Goal: Task Accomplishment & Management: Use online tool/utility

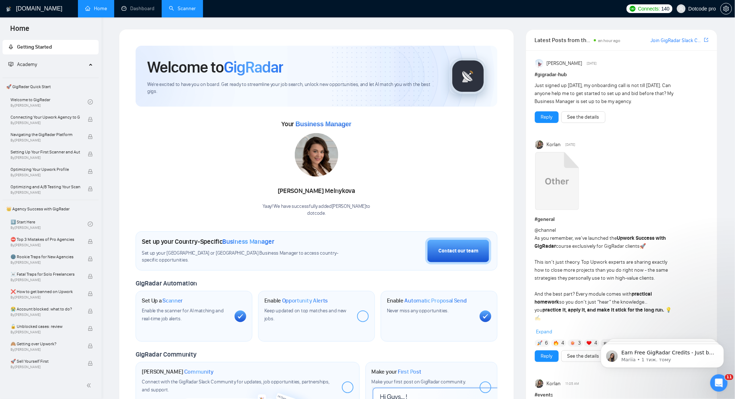
click at [194, 8] on link "Scanner" at bounding box center [182, 8] width 27 height 6
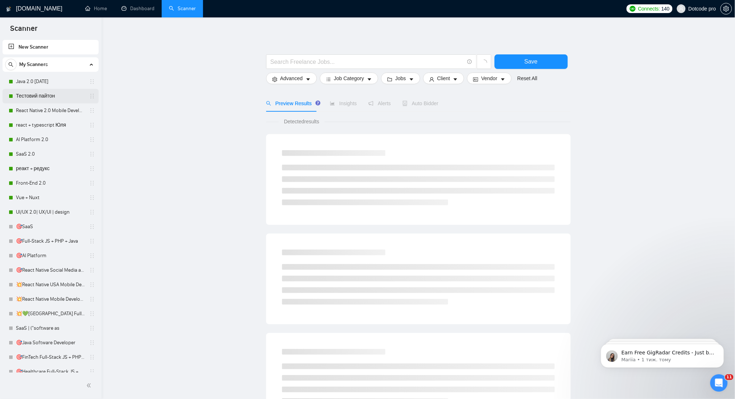
click at [36, 96] on link "Тестовий пайтон" at bounding box center [50, 96] width 69 height 14
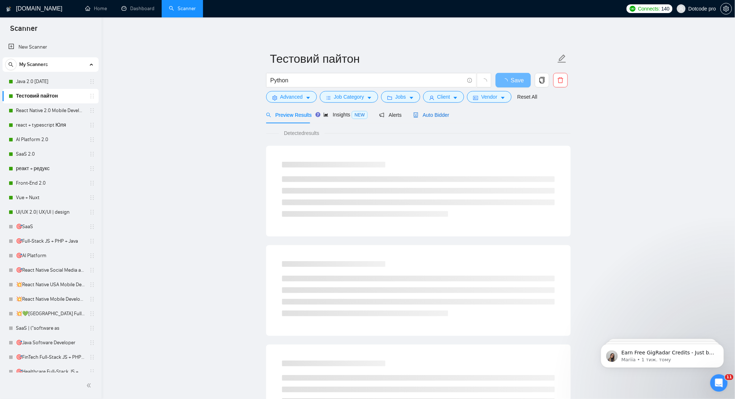
click at [428, 117] on span "Auto Bidder" at bounding box center [431, 115] width 36 height 6
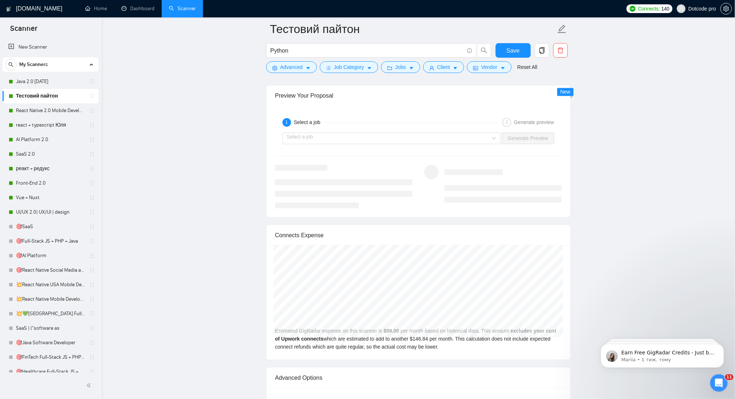
scroll to position [1353, 0]
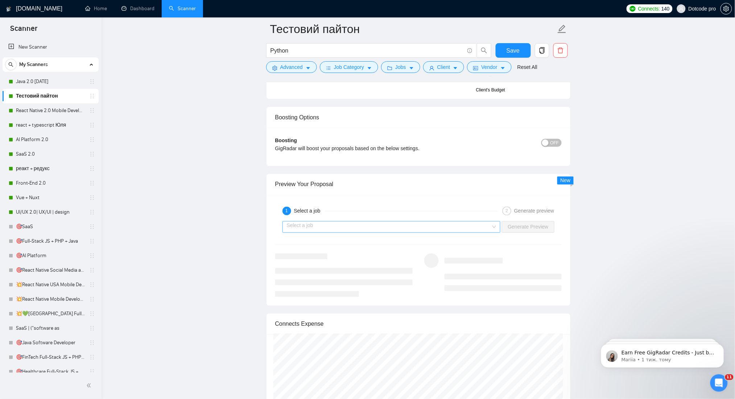
click at [477, 221] on input "search" at bounding box center [389, 226] width 204 height 11
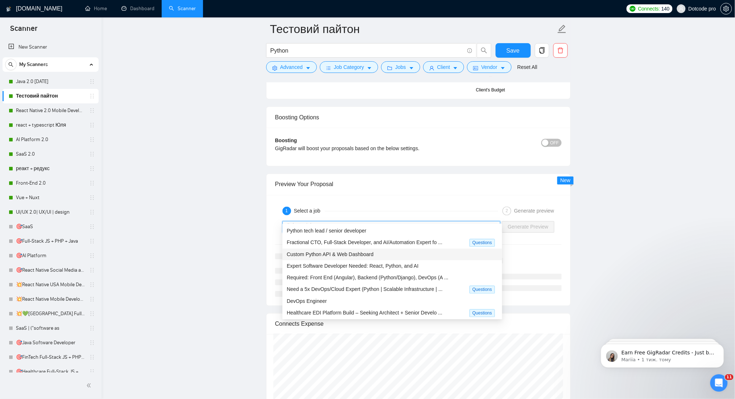
scroll to position [25, 0]
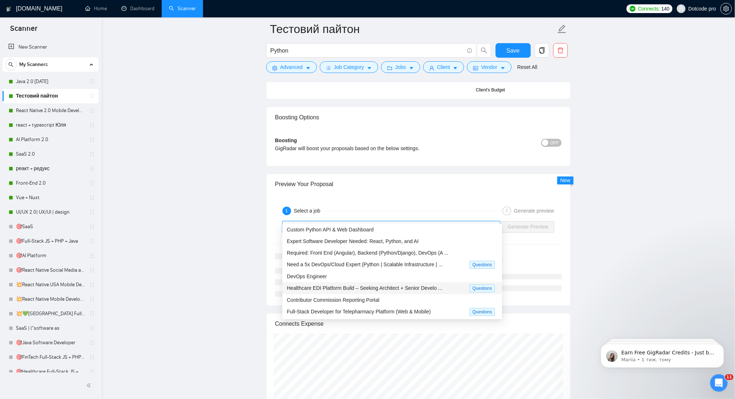
click at [355, 287] on span "Healthcare EDI Platform Build – Seeking Architect + Senior Develo ..." at bounding box center [364, 288] width 155 height 6
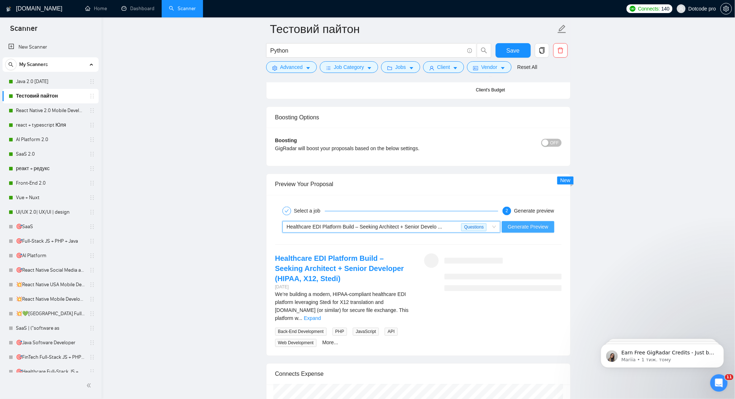
click at [535, 221] on button "Generate Preview" at bounding box center [528, 227] width 52 height 12
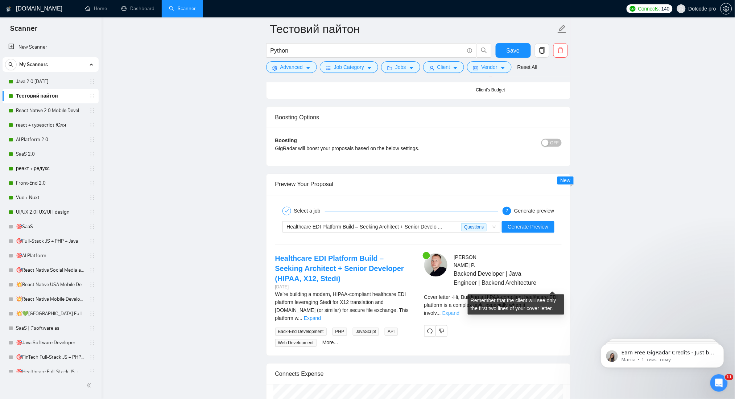
click at [459, 310] on link "Expand" at bounding box center [450, 313] width 17 height 6
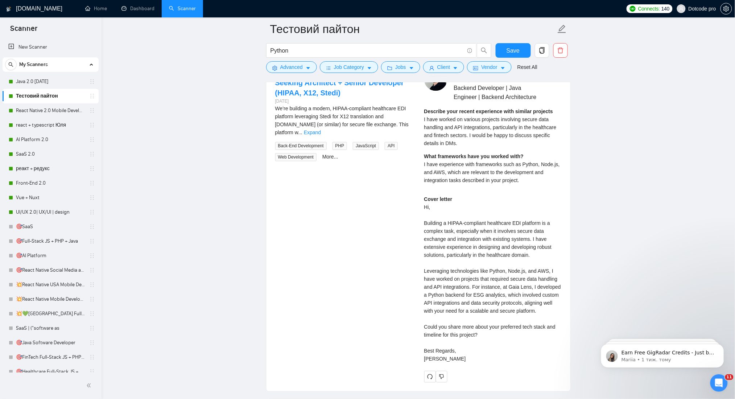
scroll to position [1546, 0]
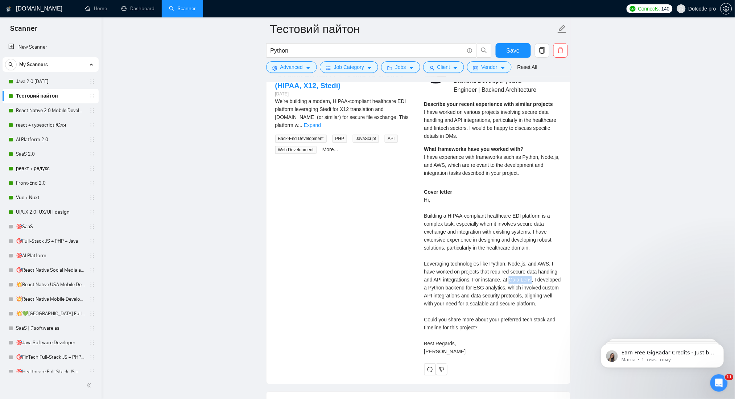
drag, startPoint x: 508, startPoint y: 261, endPoint x: 529, endPoint y: 261, distance: 20.7
click at [529, 261] on div "Cover letter Hi, Building a HIPAA-compliant healthcare EDI platform is a comple…" at bounding box center [492, 271] width 137 height 167
click at [540, 263] on div "Cover letter Hi, Building a HIPAA-compliant healthcare EDI platform is a comple…" at bounding box center [492, 271] width 137 height 167
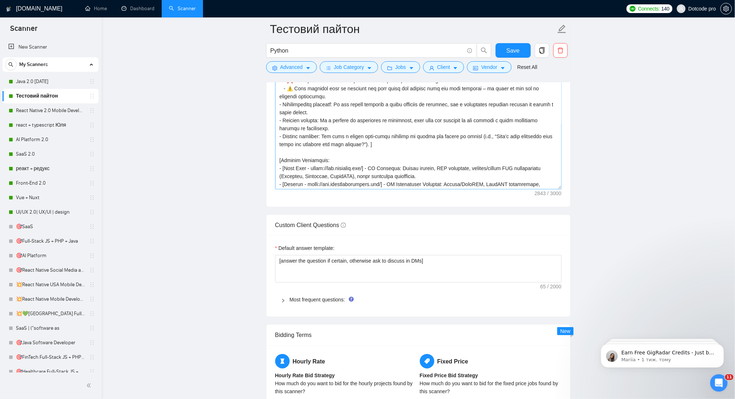
scroll to position [135, 0]
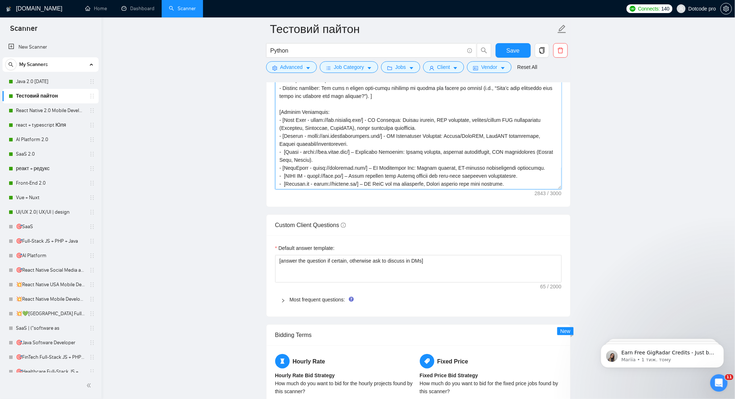
click at [309, 116] on textarea "Cover letter template:" at bounding box center [418, 107] width 286 height 163
click at [285, 118] on textarea "Cover letter template:" at bounding box center [418, 107] width 286 height 163
click at [369, 119] on textarea "Cover letter template:" at bounding box center [418, 107] width 286 height 163
click at [323, 119] on textarea "Cover letter template:" at bounding box center [418, 107] width 286 height 163
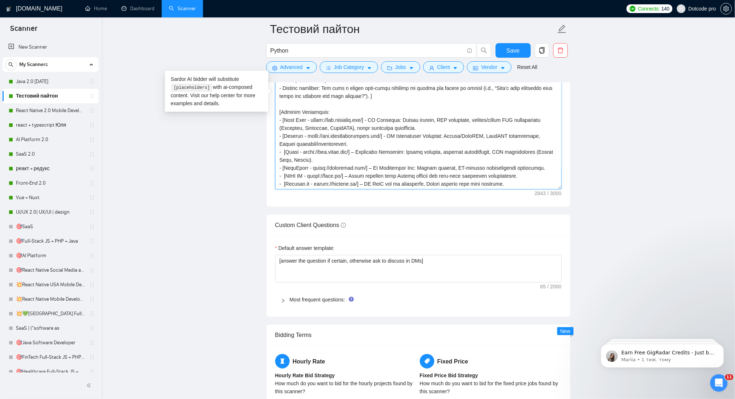
click at [323, 119] on textarea "Cover letter template:" at bounding box center [418, 107] width 286 height 163
click at [370, 136] on textarea "Cover letter template:" at bounding box center [418, 107] width 286 height 163
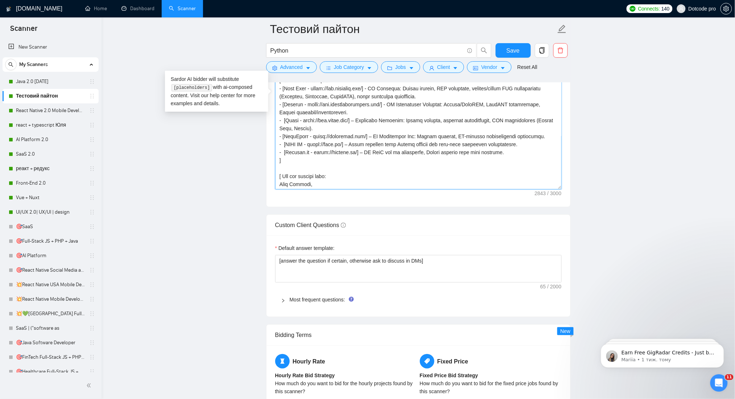
scroll to position [183, 0]
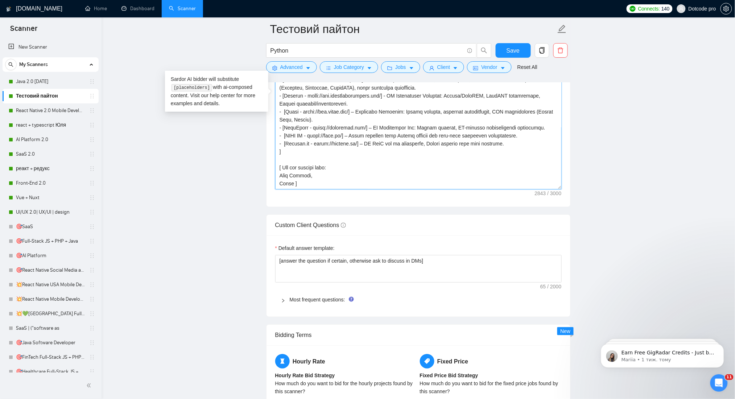
click at [312, 114] on textarea "Cover letter template:" at bounding box center [418, 107] width 286 height 163
click at [357, 131] on textarea "Cover letter template:" at bounding box center [418, 107] width 286 height 163
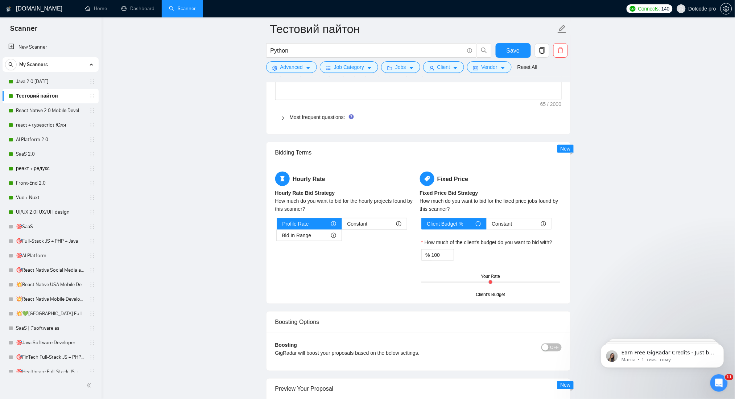
scroll to position [1256, 0]
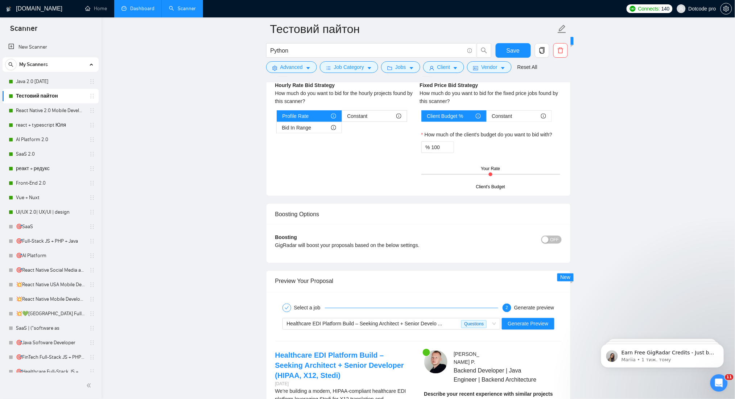
click at [130, 12] on link "Dashboard" at bounding box center [137, 8] width 33 height 6
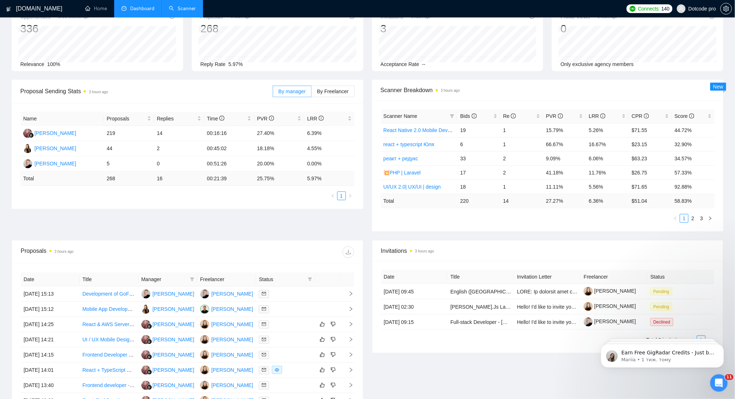
scroll to position [96, 0]
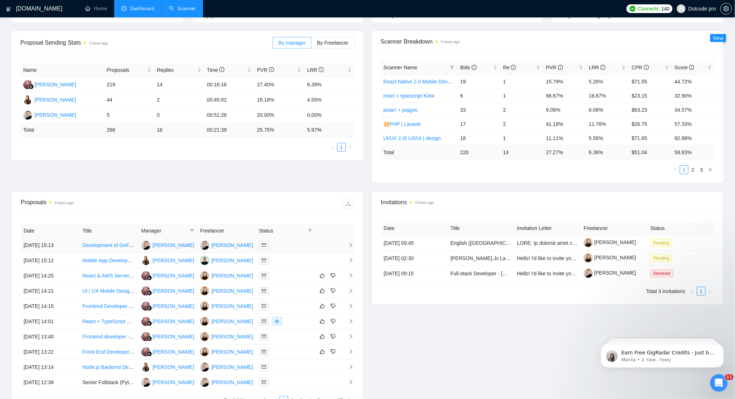
click at [66, 244] on td "[DATE] 15:13" at bounding box center [50, 245] width 59 height 15
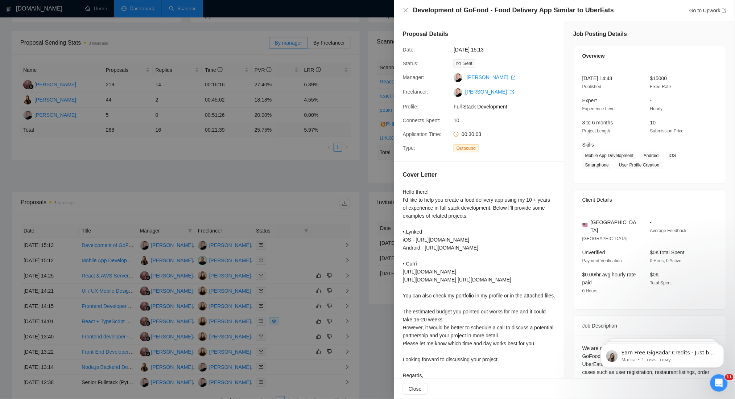
click at [310, 166] on div at bounding box center [367, 199] width 735 height 399
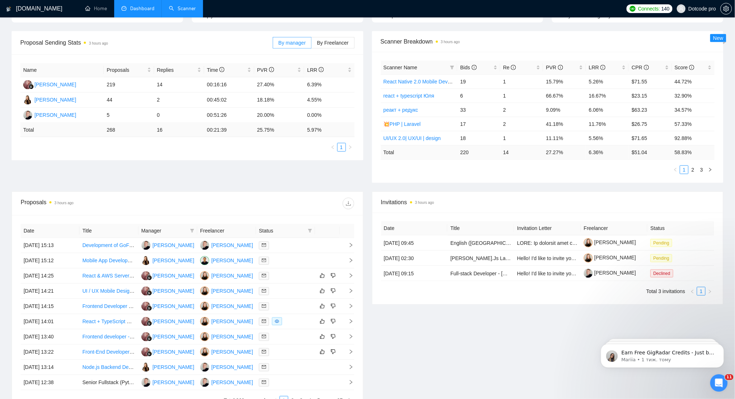
scroll to position [145, 0]
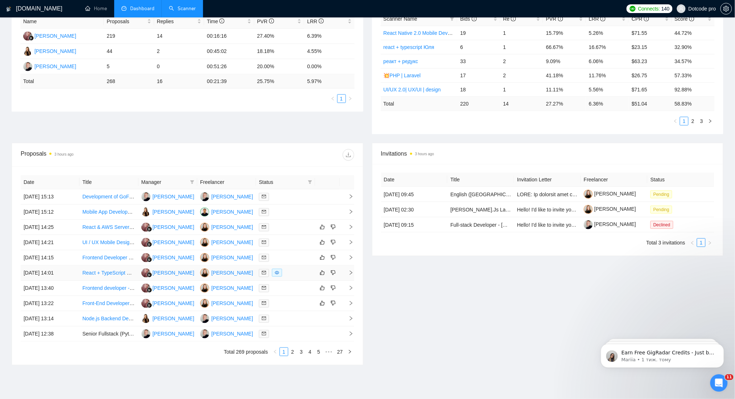
click at [67, 271] on td "[DATE] 14:01" at bounding box center [50, 272] width 59 height 15
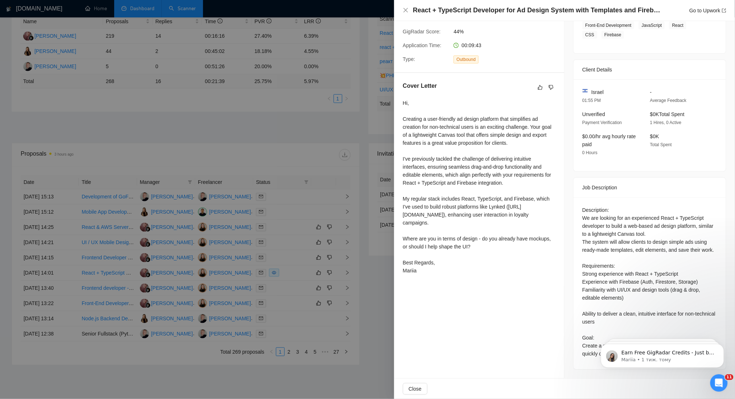
scroll to position [0, 0]
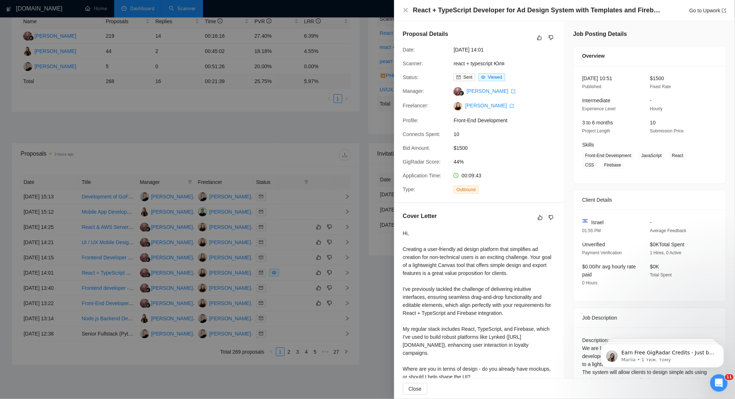
click at [266, 153] on div at bounding box center [367, 199] width 735 height 399
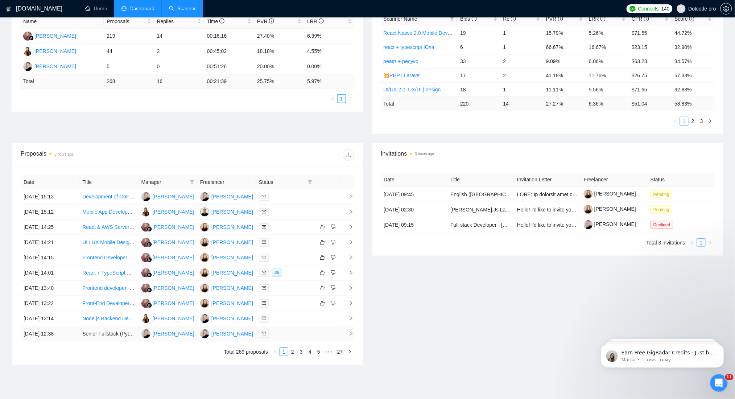
click at [74, 334] on td "[DATE] 12:38" at bounding box center [50, 333] width 59 height 15
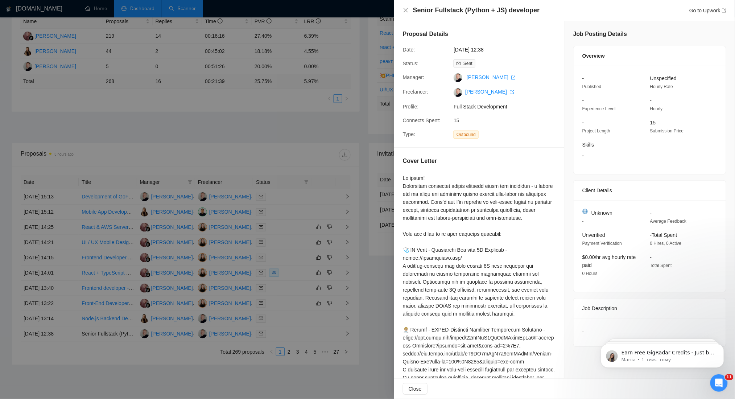
click at [212, 153] on div at bounding box center [367, 199] width 735 height 399
